Goal: Answer question/provide support: Share knowledge or assist other users

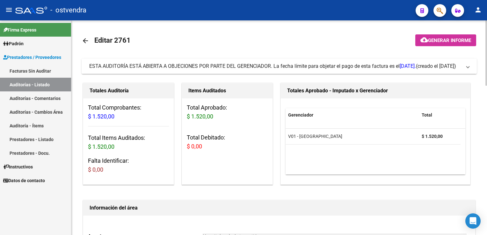
click at [468, 67] on span at bounding box center [468, 66] width 3 height 7
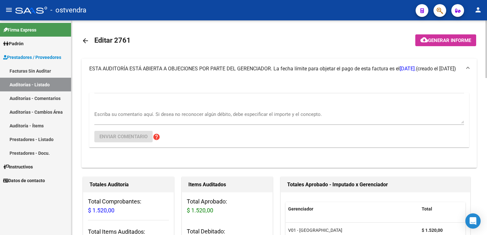
click at [175, 118] on textarea "Escriba su comentario aquí. Si desea no reconocer algún débito, debe especifica…" at bounding box center [279, 117] width 370 height 13
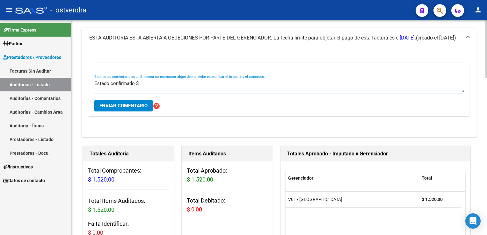
scroll to position [32, 0]
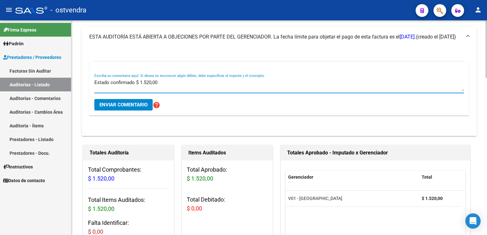
type textarea "Estado confirmado $ 1.520,00"
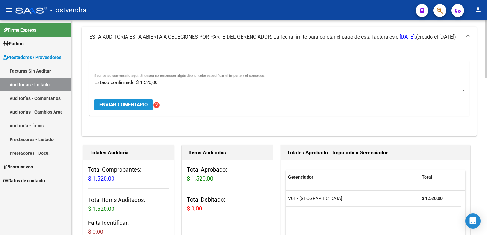
click at [137, 101] on button "Enviar comentario" at bounding box center [123, 104] width 58 height 11
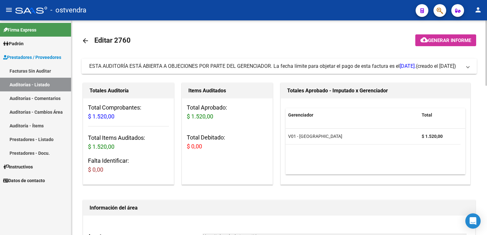
click at [467, 68] on span "ESTA AUDITORÍA ESTÁ ABIERTA A OBJECIONES POR PARTE DEL GERENCIADOR. La fecha lí…" at bounding box center [278, 66] width 378 height 7
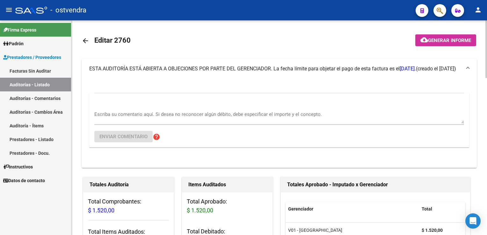
click at [116, 112] on textarea "Escriba su comentario aquí. Si desea no reconocer algún débito, debe especifica…" at bounding box center [279, 117] width 370 height 13
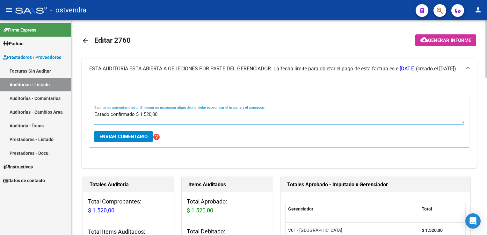
type textarea "Estado confirmado $ 1.520,00"
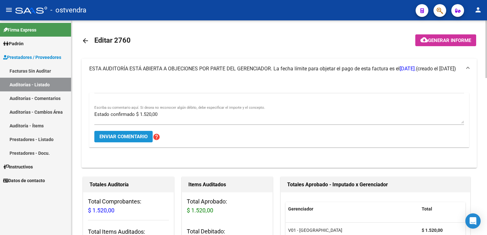
click at [129, 135] on span "Enviar comentario" at bounding box center [124, 137] width 48 height 6
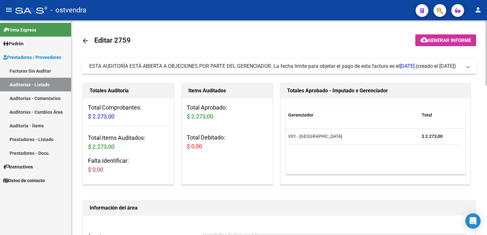
drag, startPoint x: 471, startPoint y: 67, endPoint x: 435, endPoint y: 72, distance: 36.4
click at [470, 67] on mat-expansion-panel-header "ESTA AUDITORÍA ESTÁ ABIERTA A OBJECIONES POR PARTE DEL GERENCIADOR. La fecha lí…" at bounding box center [280, 66] width 396 height 15
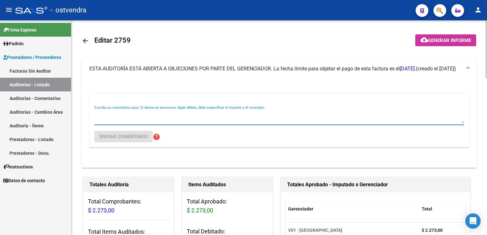
click at [117, 112] on textarea "Escriba su comentario aquí. Si desea no reconocer algún débito, debe especifica…" at bounding box center [279, 117] width 370 height 13
type textarea "Estado confirmado $ 2.273,00"
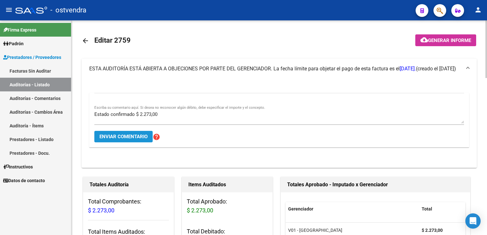
click at [122, 135] on span "Enviar comentario" at bounding box center [124, 137] width 48 height 6
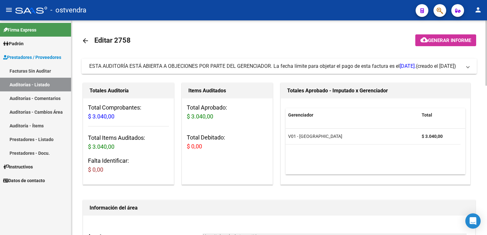
click at [465, 67] on span "ESTA AUDITORÍA ESTÁ ABIERTA A OBJECIONES POR PARTE DEL GERENCIADOR. La fecha lí…" at bounding box center [278, 66] width 378 height 7
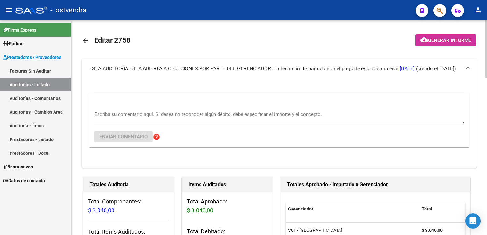
click at [155, 112] on textarea "Escriba su comentario aquí. Si desea no reconocer algún débito, debe especifica…" at bounding box center [279, 117] width 370 height 13
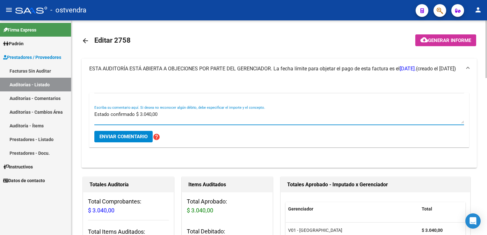
type textarea "Estado confirmado $ 3.040,00"
click at [133, 137] on span "Enviar comentario" at bounding box center [124, 137] width 48 height 6
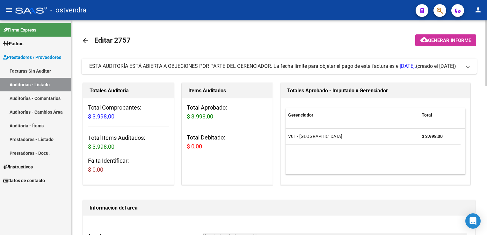
click at [462, 70] on span "ESTA AUDITORÍA ESTÁ ABIERTA A OBJECIONES POR PARTE DEL GERENCIADOR. La fecha lí…" at bounding box center [278, 66] width 378 height 7
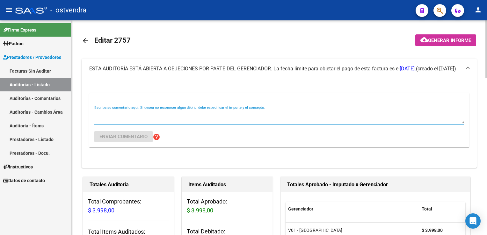
click at [141, 116] on textarea "Escriba su comentario aquí. Si desea no reconocer algún débito, debe especifica…" at bounding box center [279, 117] width 370 height 13
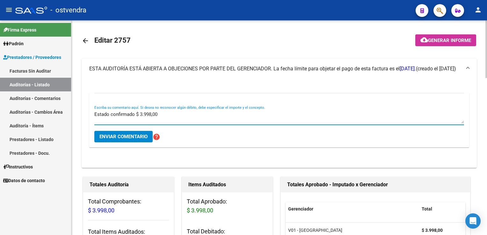
type textarea "Estado confirmado $ 3.998,00"
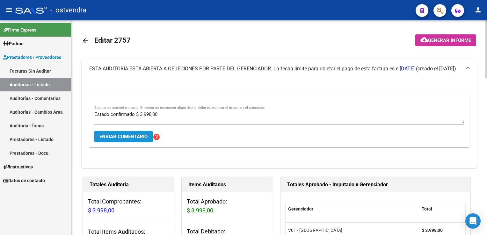
click at [139, 135] on span "Enviar comentario" at bounding box center [124, 137] width 48 height 6
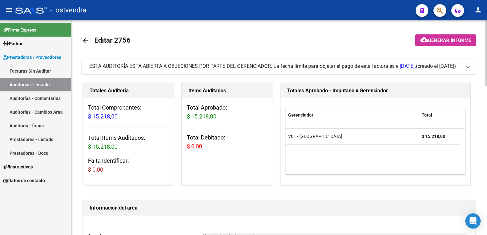
click at [465, 67] on span "ESTA AUDITORÍA ESTÁ ABIERTA A OBJECIONES POR PARTE DEL GERENCIADOR. La fecha lí…" at bounding box center [278, 66] width 378 height 7
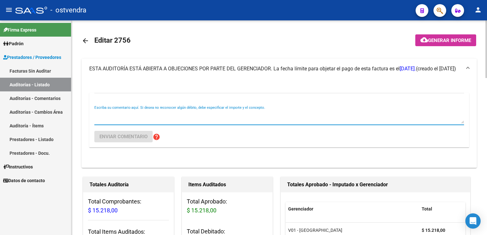
click at [142, 115] on textarea "Escriba su comentario aquí. Si desea no reconocer algún débito, debe especifica…" at bounding box center [279, 117] width 370 height 13
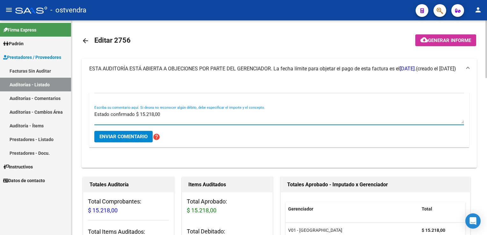
type textarea "Estado confirmado $ 15.218,00"
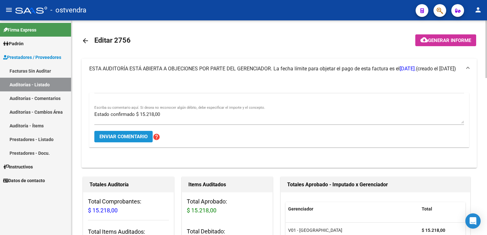
click at [131, 133] on button "Enviar comentario" at bounding box center [123, 136] width 58 height 11
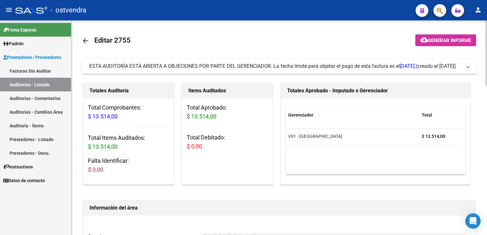
click at [470, 70] on mat-expansion-panel-header "ESTA AUDITORÍA ESTÁ ABIERTA A OBJECIONES POR PARTE DEL GERENCIADOR. La fecha lí…" at bounding box center [280, 66] width 396 height 15
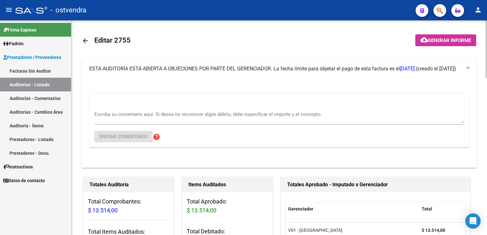
click at [139, 111] on textarea "Escriba su comentario aquí. Si desea no reconocer algún débito, debe especifica…" at bounding box center [279, 117] width 370 height 13
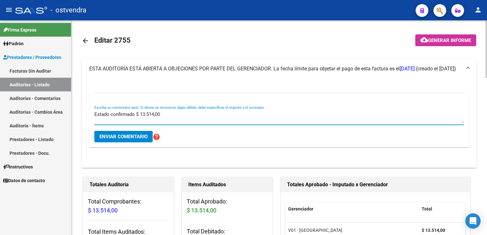
type textarea "Estado confirmado $ 13.514,00"
click at [129, 137] on span "Enviar comentario" at bounding box center [124, 137] width 48 height 6
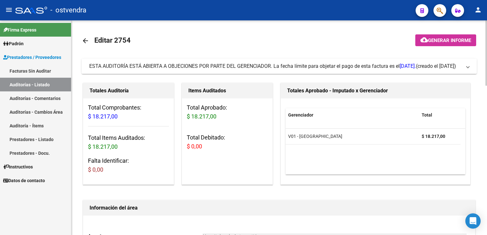
drag, startPoint x: 467, startPoint y: 67, endPoint x: 386, endPoint y: 90, distance: 84.3
click at [467, 67] on span at bounding box center [468, 66] width 3 height 7
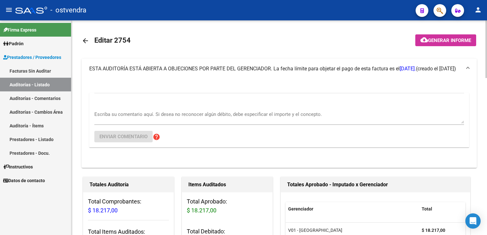
click at [127, 113] on textarea "Escriba su comentario aquí. Si desea no reconocer algún débito, debe especifica…" at bounding box center [279, 117] width 370 height 13
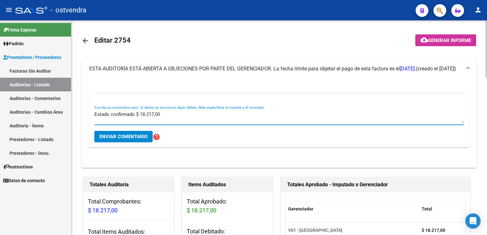
type textarea "Estado confirmado $ 18.217,00"
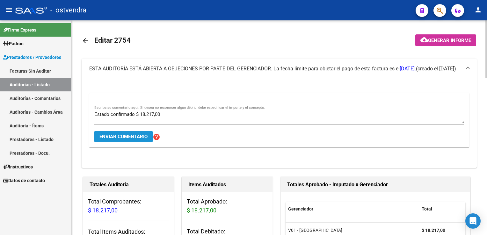
click at [104, 136] on span "Enviar comentario" at bounding box center [124, 137] width 48 height 6
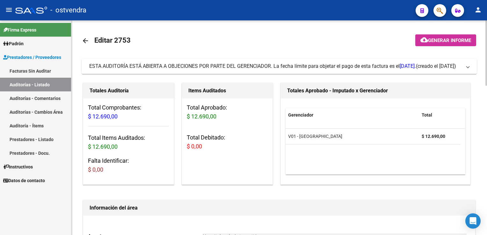
click at [471, 67] on mat-expansion-panel-header "ESTA AUDITORÍA ESTÁ ABIERTA A OBJECIONES POR PARTE DEL GERENCIADOR. La fecha lí…" at bounding box center [280, 66] width 396 height 15
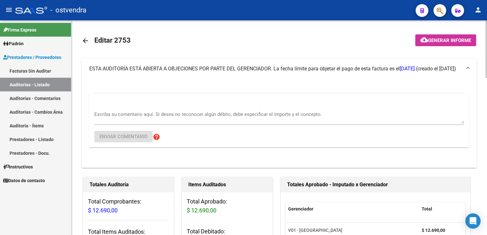
click at [119, 109] on div "Escriba su comentario aquí. Si desea no reconocer algún débito, debe especifica…" at bounding box center [279, 115] width 370 height 19
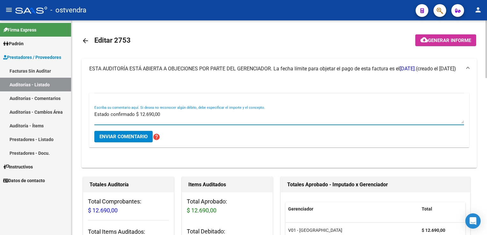
type textarea "Estado confirmado $ 12.690,00"
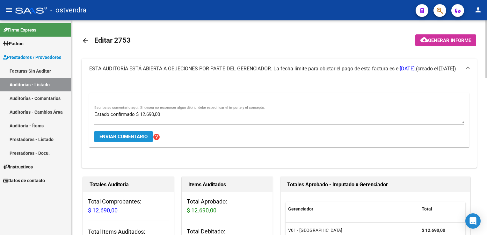
click at [137, 139] on span "Enviar comentario" at bounding box center [124, 137] width 48 height 6
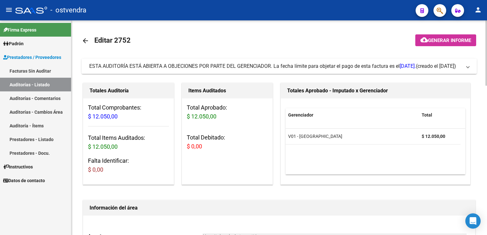
click at [467, 69] on span at bounding box center [468, 66] width 3 height 7
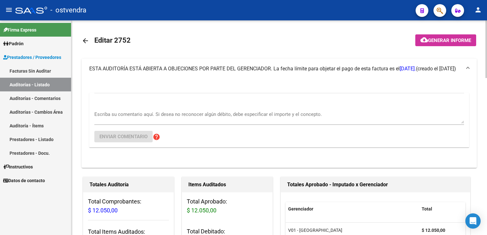
click at [163, 112] on textarea "Escriba su comentario aquí. Si desea no reconocer algún débito, debe especifica…" at bounding box center [279, 117] width 370 height 13
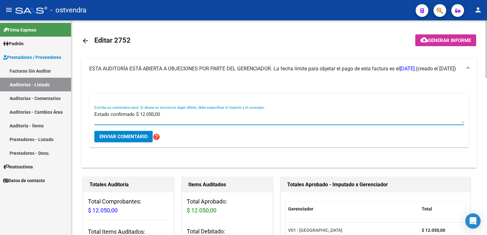
type textarea "Estado confirmado $ 12.050,00"
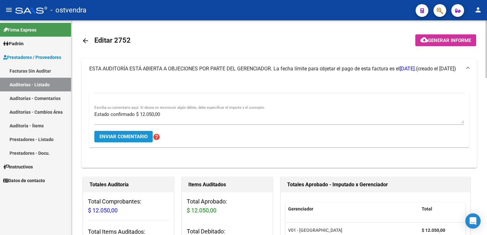
drag, startPoint x: 126, startPoint y: 139, endPoint x: 131, endPoint y: 133, distance: 8.3
click at [126, 139] on span "Enviar comentario" at bounding box center [124, 137] width 48 height 6
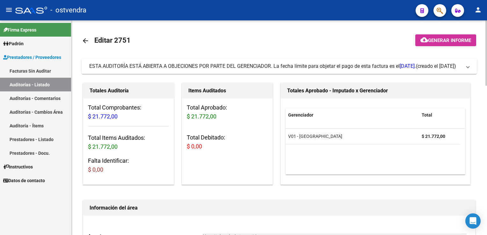
click at [468, 66] on span at bounding box center [468, 66] width 3 height 7
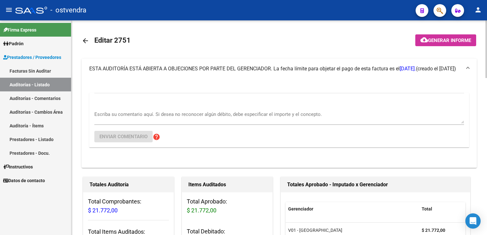
click at [112, 110] on div "Escriba su comentario aquí. Si desea no reconocer algún débito, debe especifica…" at bounding box center [279, 115] width 370 height 19
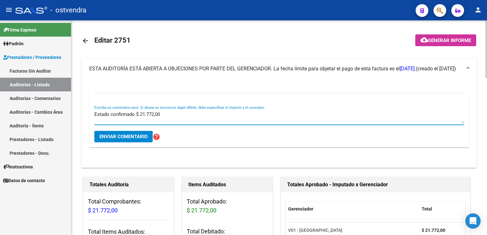
type textarea "Estado confirmado $ 21.772,00"
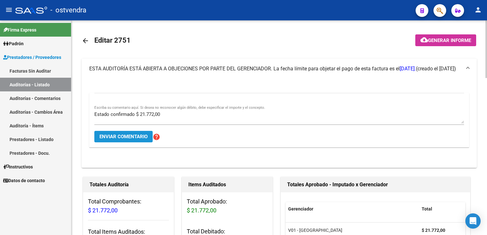
click at [126, 136] on span "Enviar comentario" at bounding box center [124, 137] width 48 height 6
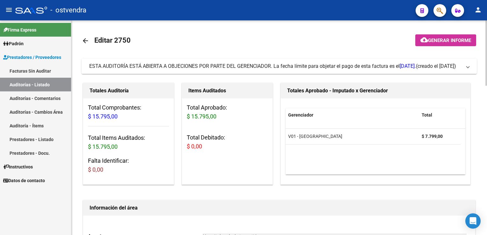
click at [468, 67] on span at bounding box center [468, 66] width 3 height 7
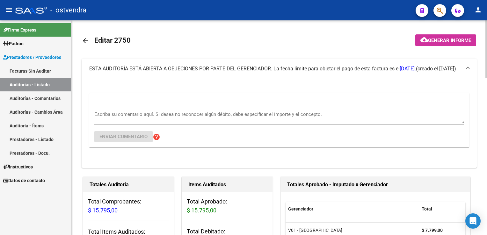
click at [149, 114] on textarea "Escriba su comentario aquí. Si desea no reconocer algún débito, debe especifica…" at bounding box center [279, 117] width 370 height 13
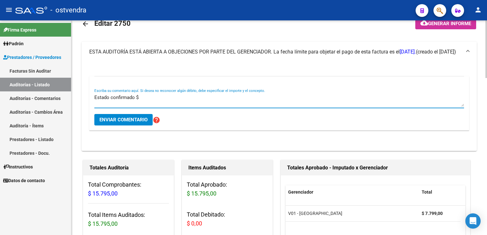
scroll to position [32, 0]
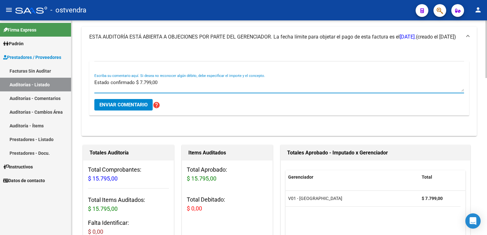
type textarea "Estado confirmado $ 7.799,00"
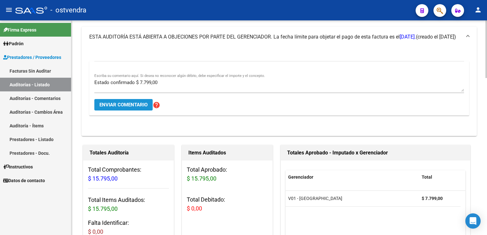
click at [137, 109] on button "Enviar comentario" at bounding box center [123, 104] width 58 height 11
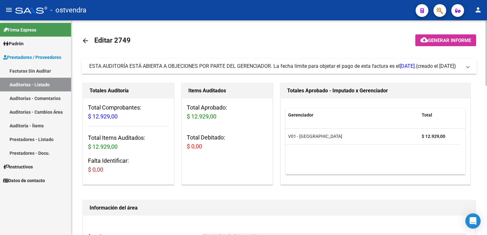
click at [470, 66] on span at bounding box center [468, 66] width 3 height 7
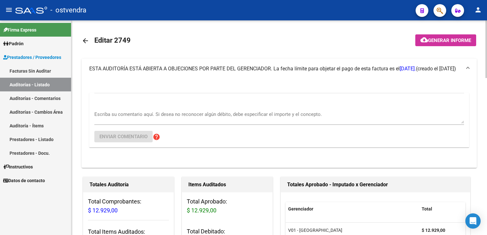
click at [181, 109] on div "Escriba su comentario aquí. Si desea no reconocer algún débito, debe especifica…" at bounding box center [279, 115] width 370 height 19
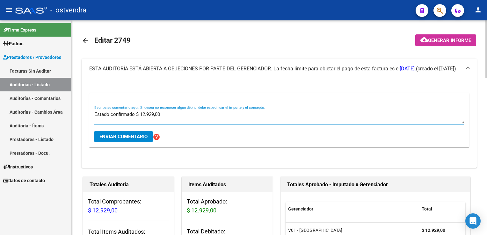
type textarea "Estado confirmado $ 12.929,00"
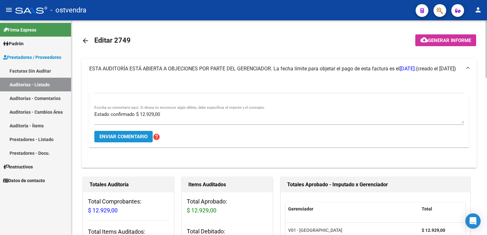
click at [128, 137] on span "Enviar comentario" at bounding box center [124, 137] width 48 height 6
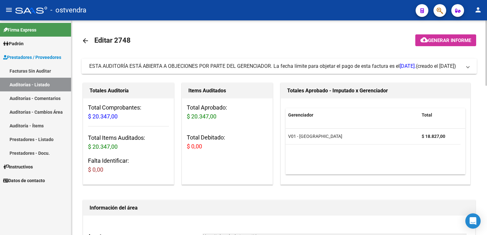
drag, startPoint x: 468, startPoint y: 70, endPoint x: 458, endPoint y: 70, distance: 9.9
click at [467, 70] on span at bounding box center [468, 66] width 3 height 7
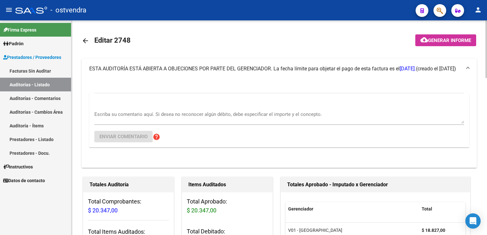
click at [120, 115] on textarea "Escriba su comentario aquí. Si desea no reconocer algún débito, debe especifica…" at bounding box center [279, 117] width 370 height 13
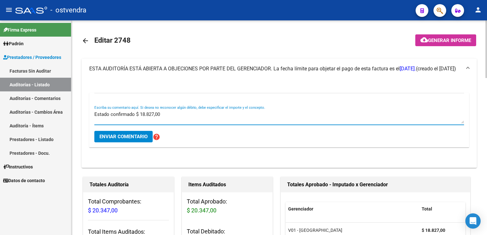
type textarea "Estado confirmado $ 18.827,00"
click at [123, 140] on button "Enviar comentario" at bounding box center [123, 136] width 58 height 11
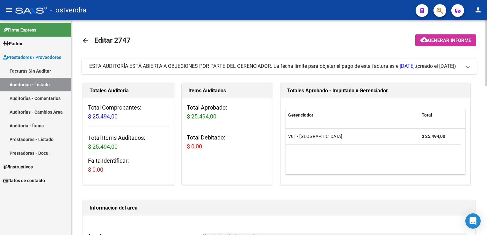
click at [469, 67] on span at bounding box center [468, 66] width 3 height 7
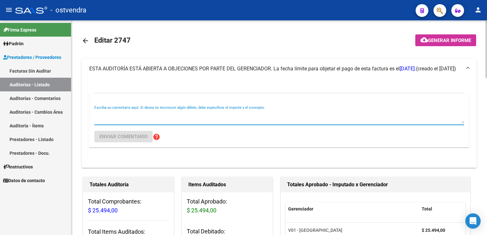
click at [155, 114] on textarea "Escriba su comentario aquí. Si desea no reconocer algún débito, debe especifica…" at bounding box center [279, 117] width 370 height 13
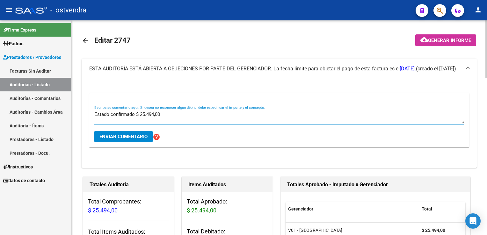
type textarea "Estado confirmado $ 25.494,00"
click at [130, 136] on span "Enviar comentario" at bounding box center [124, 137] width 48 height 6
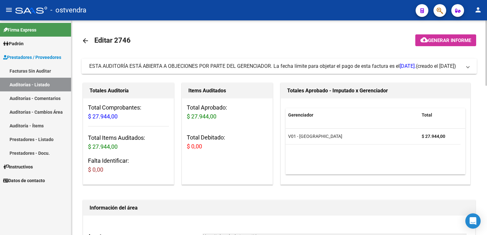
click at [471, 65] on mat-expansion-panel-header "ESTA AUDITORÍA ESTÁ ABIERTA A OBJECIONES POR PARTE DEL GERENCIADOR. La fecha lí…" at bounding box center [280, 66] width 396 height 15
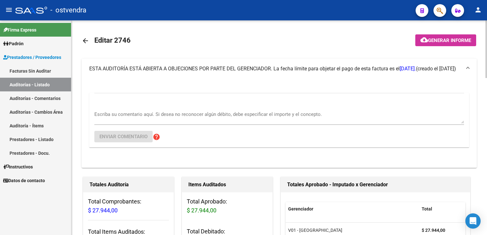
click at [150, 116] on textarea "Escriba su comentario aquí. Si desea no reconocer algún débito, debe especifica…" at bounding box center [279, 117] width 370 height 13
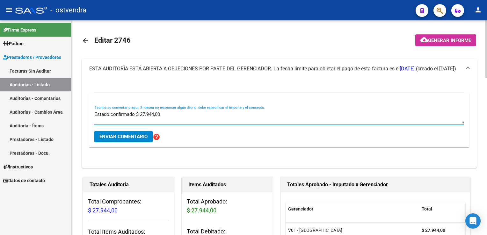
type textarea "Estado confirmado $ 27.944,00"
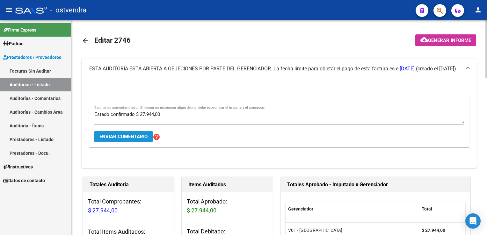
click at [128, 137] on span "Enviar comentario" at bounding box center [124, 137] width 48 height 6
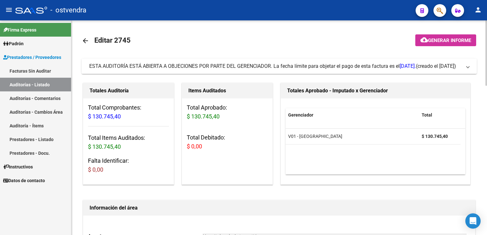
click at [465, 66] on span "ESTA AUDITORÍA ESTÁ ABIERTA A OBJECIONES POR PARTE DEL GERENCIADOR. La fecha lí…" at bounding box center [278, 66] width 378 height 7
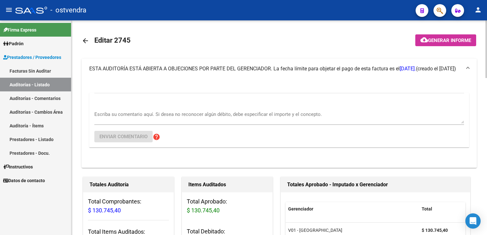
click at [152, 110] on div "Escriba su comentario aquí. Si desea no reconocer algún débito, debe especifica…" at bounding box center [279, 115] width 370 height 19
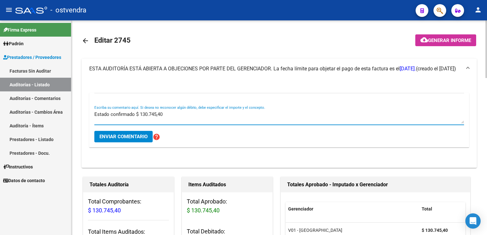
type textarea "Estado confirmado $ 130.745,40"
click at [135, 136] on span "Enviar comentario" at bounding box center [124, 137] width 48 height 6
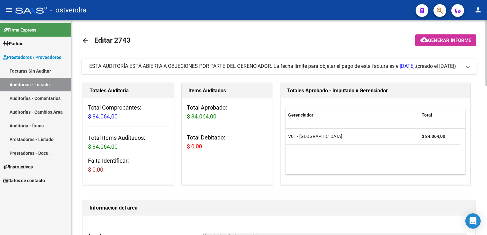
click at [467, 66] on span at bounding box center [468, 66] width 3 height 7
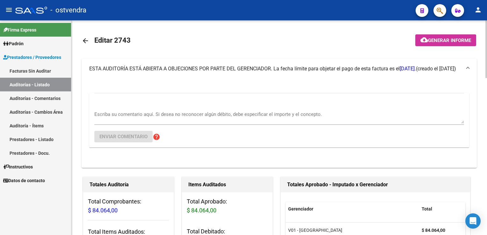
click at [116, 105] on div "Escriba su comentario aquí. Si desea no reconocer algún débito, debe especifica…" at bounding box center [279, 120] width 370 height 55
click at [117, 109] on div "Escriba su comentario aquí. Si desea no reconocer algún débito, debe especifica…" at bounding box center [279, 115] width 370 height 19
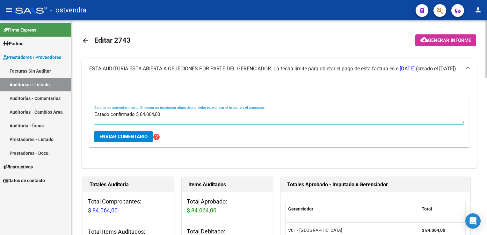
type textarea "Estado confirmado $ 84.064,00"
click at [124, 136] on span "Enviar comentario" at bounding box center [124, 137] width 48 height 6
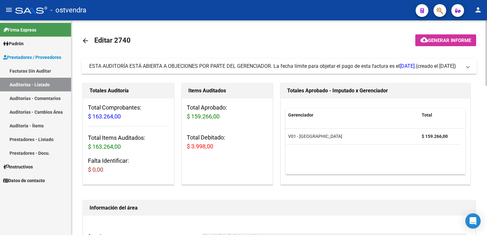
click at [465, 67] on span "ESTA AUDITORÍA ESTÁ ABIERTA A OBJECIONES POR PARTE DEL GERENCIADOR. La fecha lí…" at bounding box center [278, 66] width 378 height 7
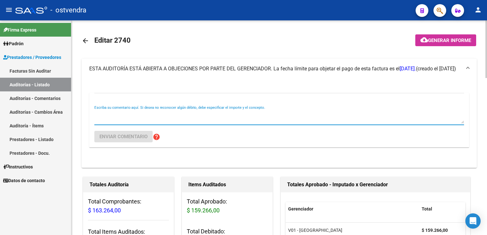
click at [142, 112] on textarea "Escriba su comentario aquí. Si desea no reconocer algún débito, debe especifica…" at bounding box center [279, 117] width 370 height 13
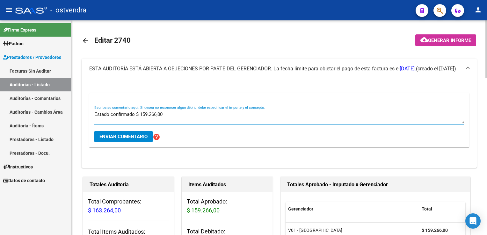
type textarea "Estado confirmado $ 159.266,00"
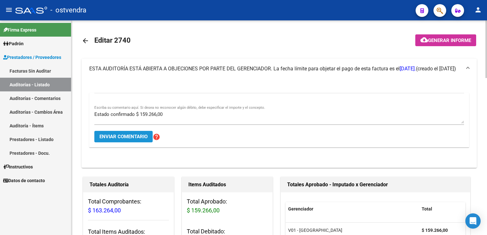
click at [138, 138] on span "Enviar comentario" at bounding box center [124, 137] width 48 height 6
